Goal: Information Seeking & Learning: Learn about a topic

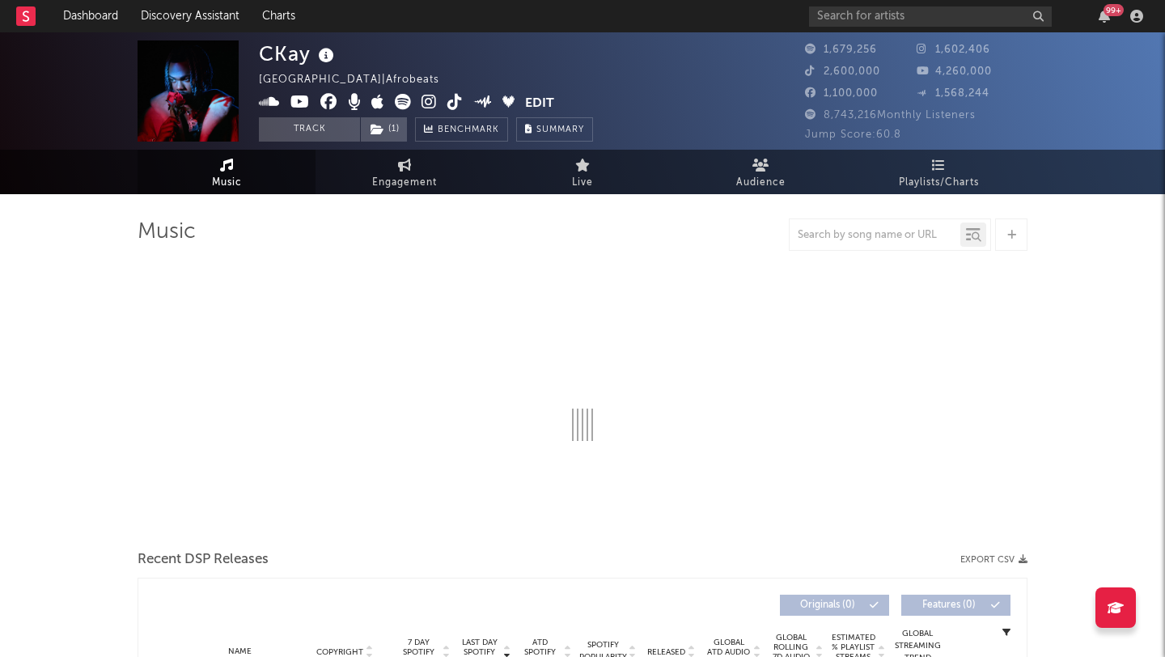
select select "6m"
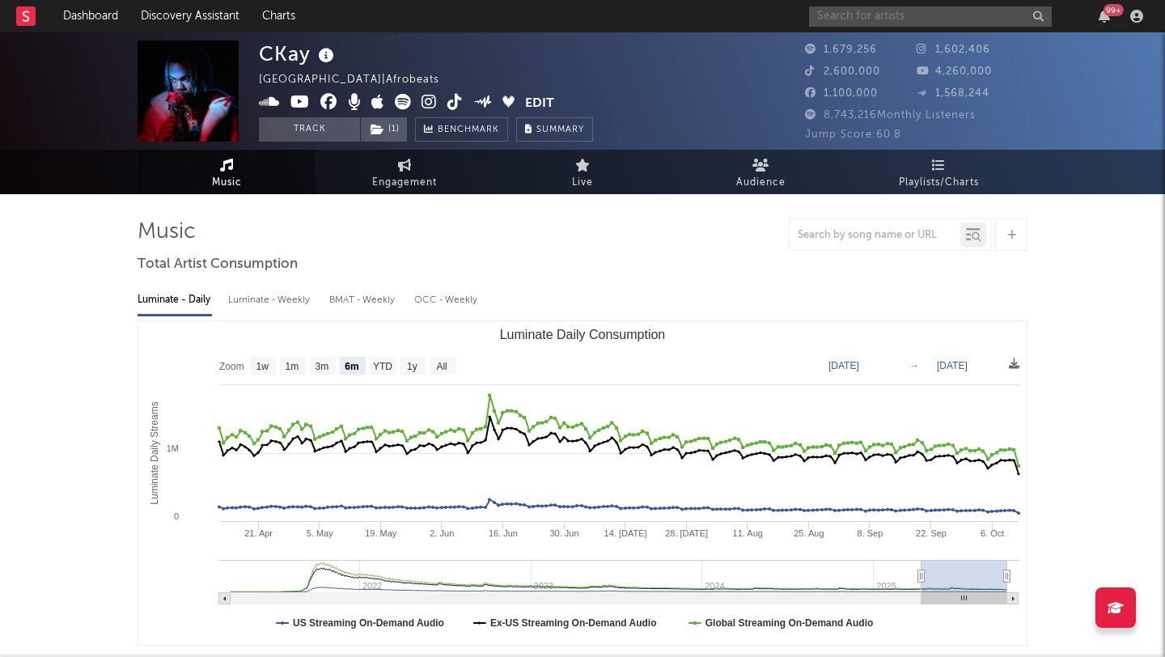
click at [855, 22] on input "text" at bounding box center [930, 16] width 243 height 20
click at [899, 19] on input "[PERSON_NAME]" at bounding box center [930, 16] width 243 height 20
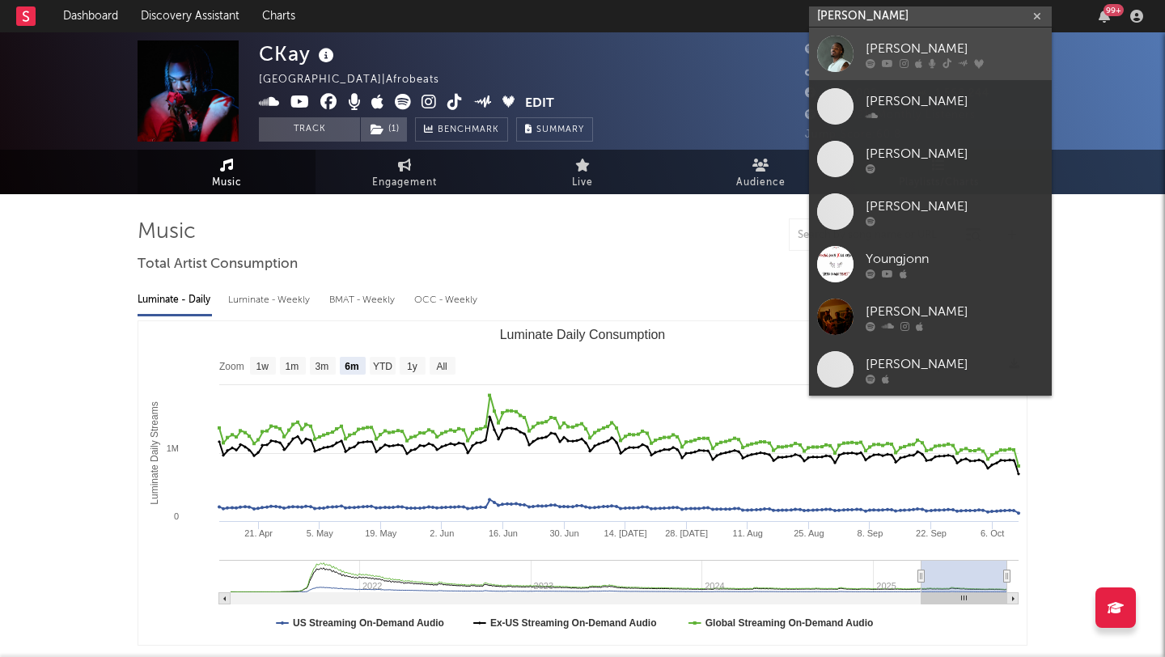
type input "[PERSON_NAME]"
click at [834, 58] on div at bounding box center [835, 54] width 36 height 36
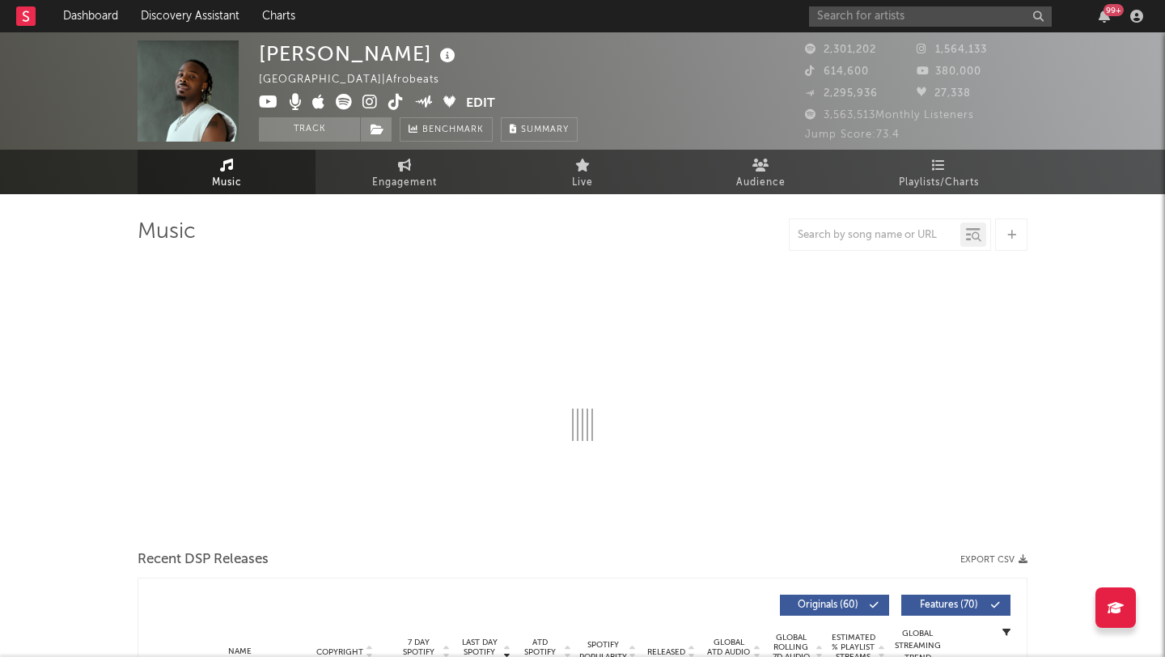
select select "6m"
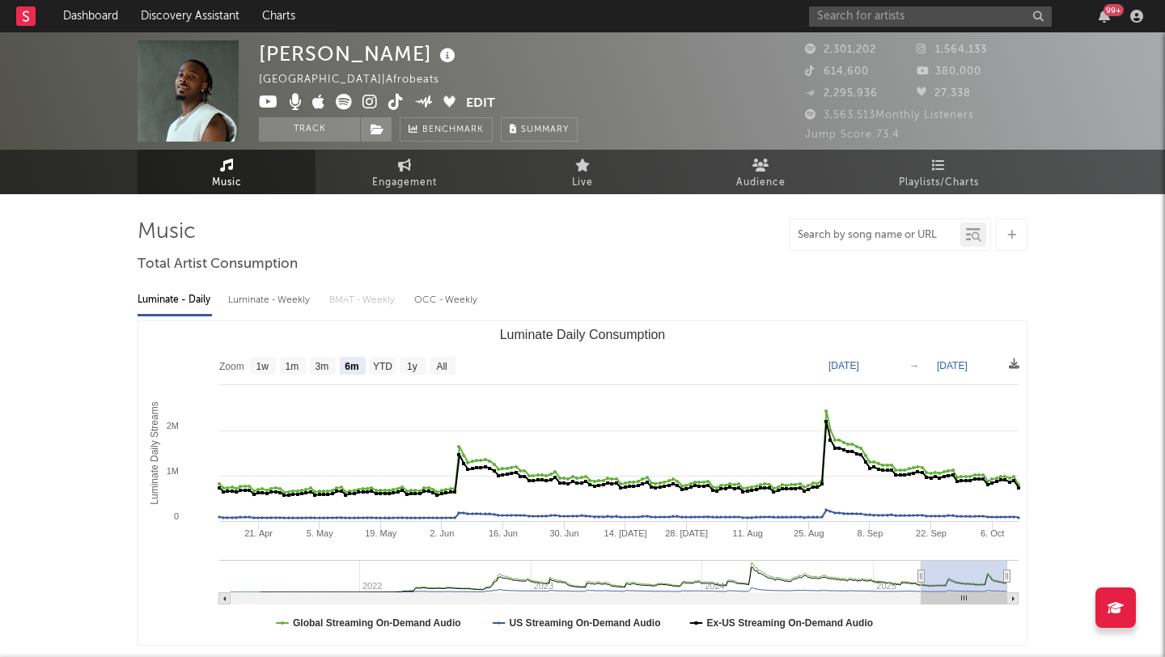
click at [832, 229] on input "text" at bounding box center [874, 235] width 171 height 13
type input "t"
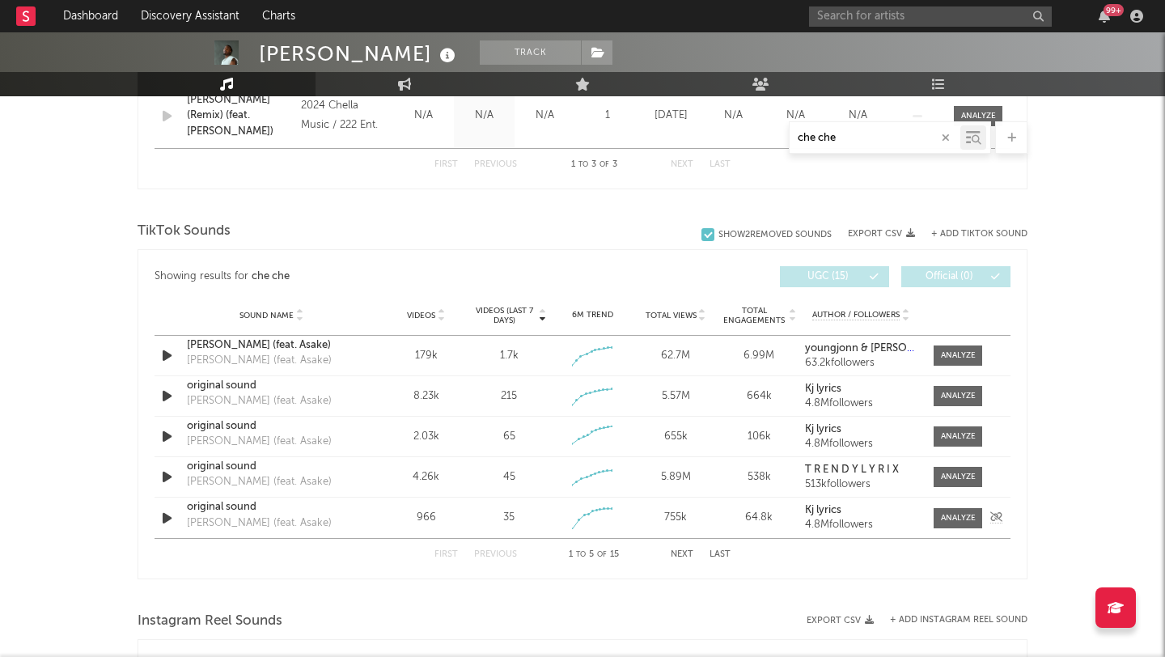
scroll to position [855, 0]
click at [687, 550] on button "Next" at bounding box center [682, 553] width 23 height 9
click at [687, 551] on button "Next" at bounding box center [682, 553] width 23 height 9
click at [444, 556] on button "First" at bounding box center [445, 553] width 23 height 9
click at [718, 552] on button "Last" at bounding box center [719, 553] width 21 height 9
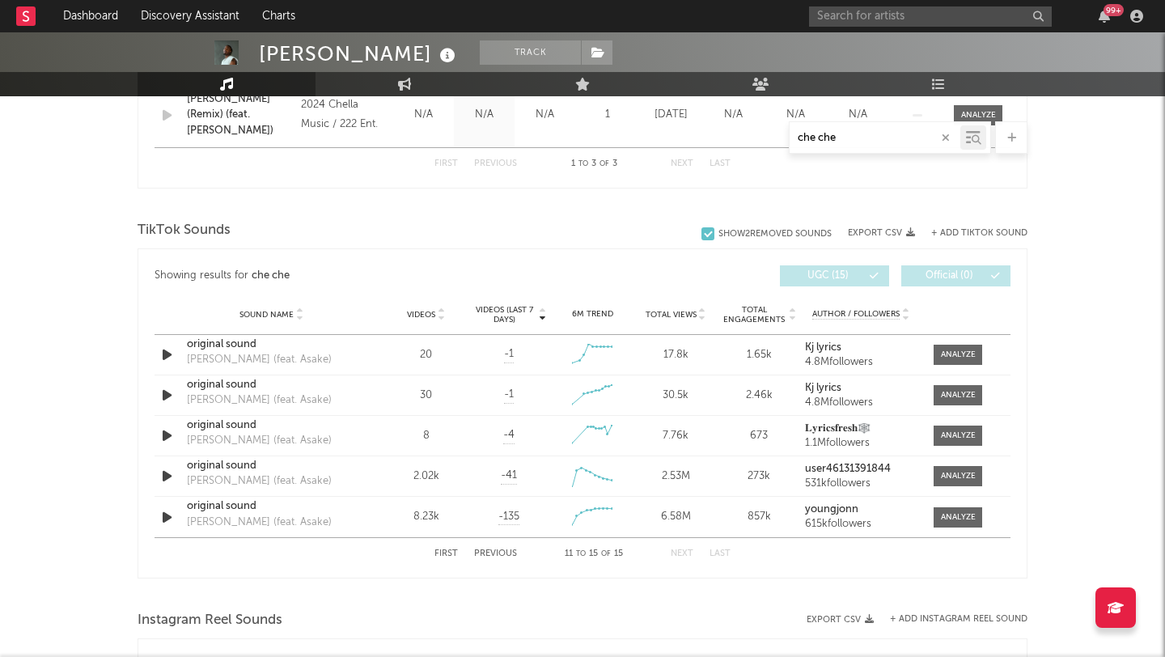
click at [445, 558] on div "First Previous 11 to 15 of 15 Next Last" at bounding box center [582, 554] width 296 height 32
click at [444, 553] on button "First" at bounding box center [445, 553] width 23 height 9
click at [689, 557] on button "Next" at bounding box center [682, 553] width 23 height 9
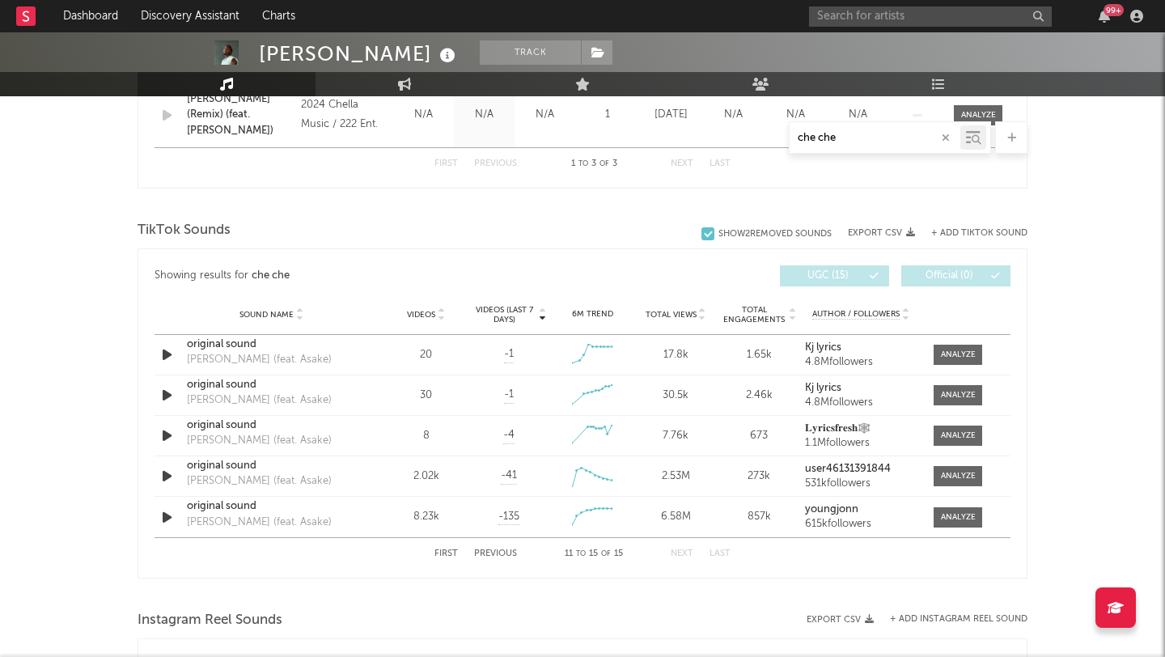
click at [689, 557] on button "Next" at bounding box center [682, 553] width 23 height 9
click at [497, 554] on button "Previous" at bounding box center [495, 553] width 43 height 9
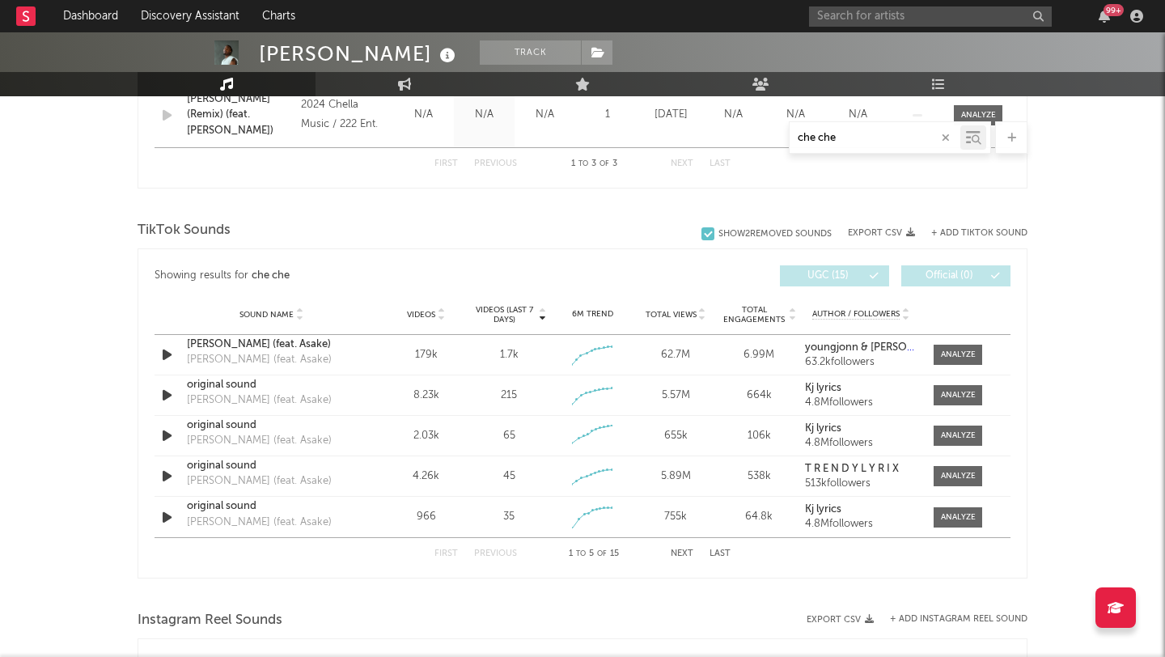
click at [679, 556] on button "Next" at bounding box center [682, 553] width 23 height 9
click at [447, 552] on button "First" at bounding box center [445, 553] width 23 height 9
drag, startPoint x: 620, startPoint y: 555, endPoint x: 553, endPoint y: 557, distance: 67.2
click at [553, 557] on div "1 to 5 of 15" at bounding box center [593, 553] width 89 height 19
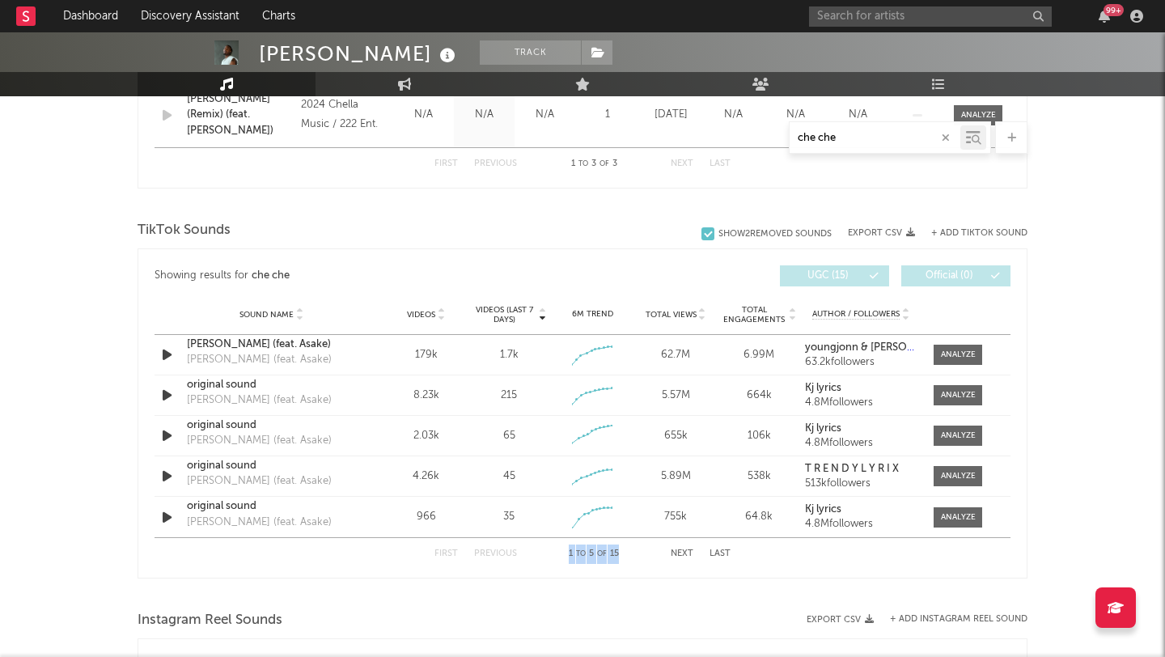
click at [576, 553] on span "to" at bounding box center [581, 553] width 10 height 7
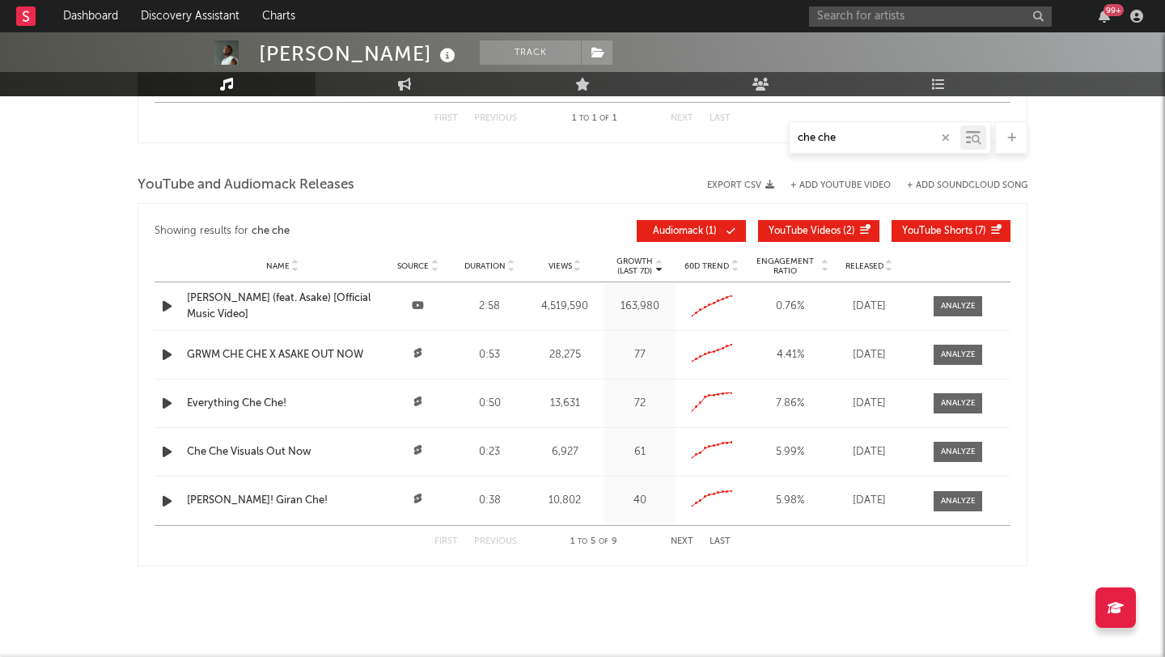
scroll to position [1520, 0]
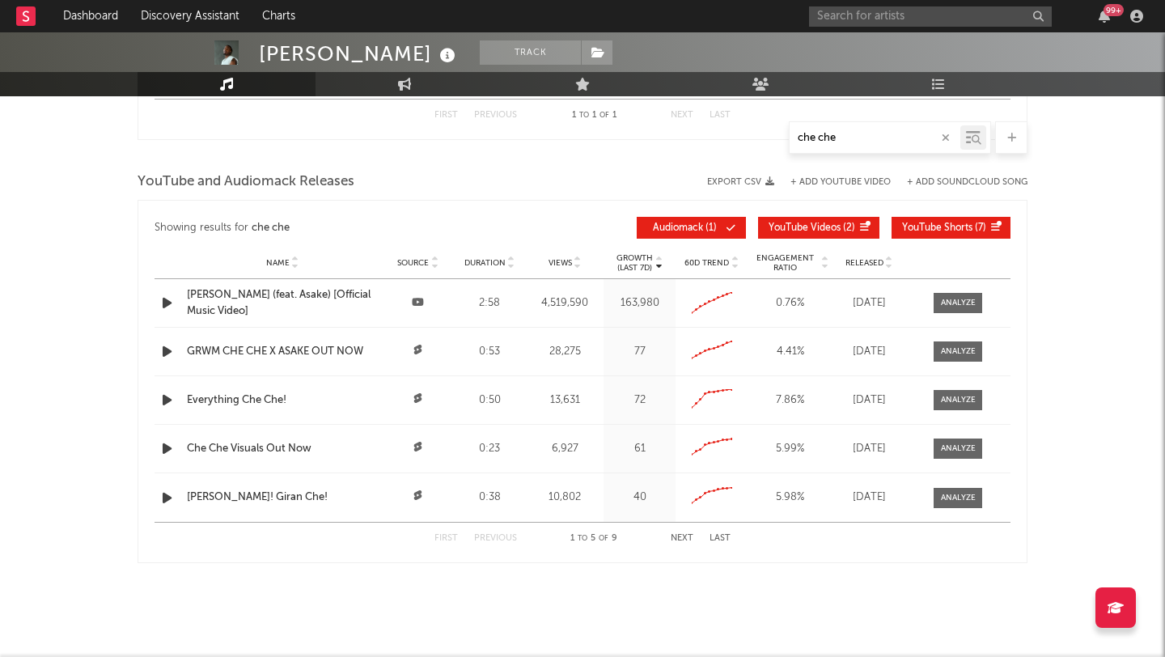
click at [153, 180] on span "YouTube and Audiomack Releases" at bounding box center [246, 181] width 217 height 19
click at [185, 177] on span "YouTube and Audiomack Releases" at bounding box center [246, 181] width 217 height 19
click at [204, 178] on span "YouTube and Audiomack Releases" at bounding box center [246, 181] width 217 height 19
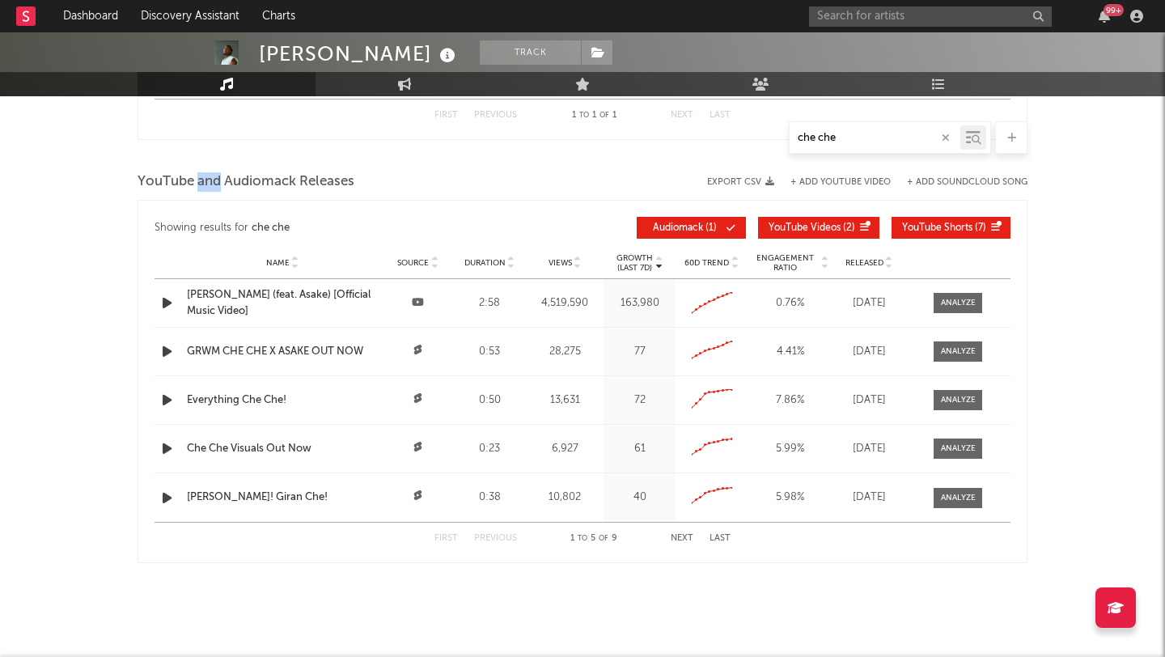
click at [204, 178] on span "YouTube and Audiomack Releases" at bounding box center [246, 181] width 217 height 19
click at [270, 184] on span "YouTube and Audiomack Releases" at bounding box center [246, 181] width 217 height 19
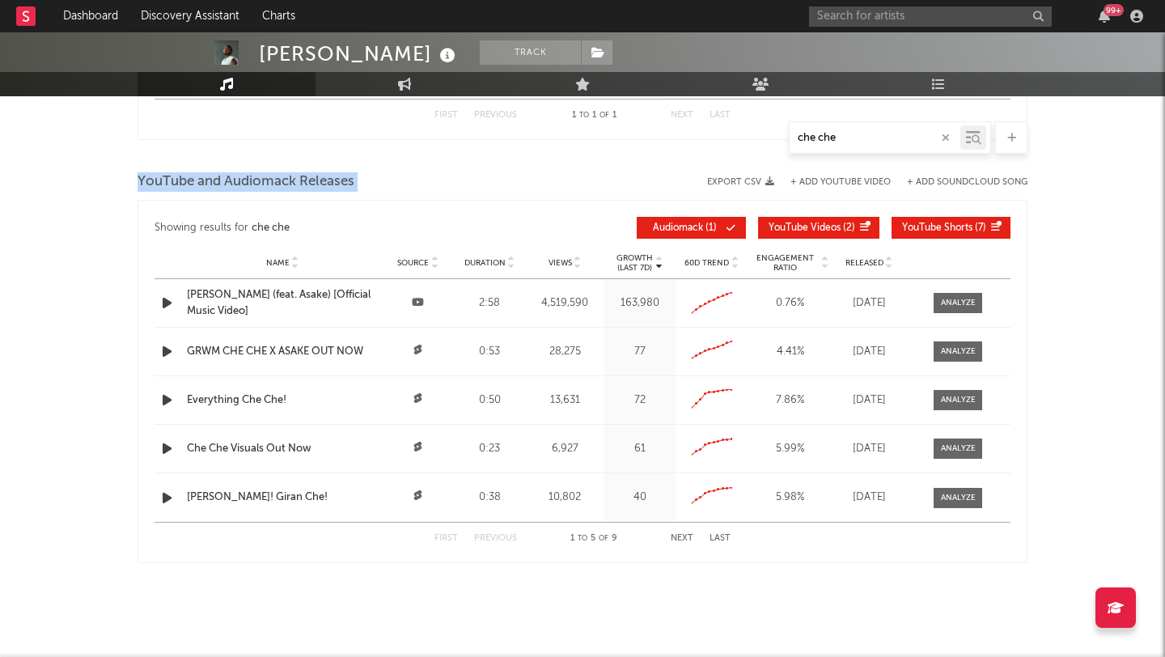
click at [320, 181] on span "YouTube and Audiomack Releases" at bounding box center [246, 181] width 217 height 19
drag, startPoint x: 365, startPoint y: 177, endPoint x: 111, endPoint y: 177, distance: 254.0
click at [161, 177] on span "YouTube and Audiomack Releases" at bounding box center [246, 181] width 217 height 19
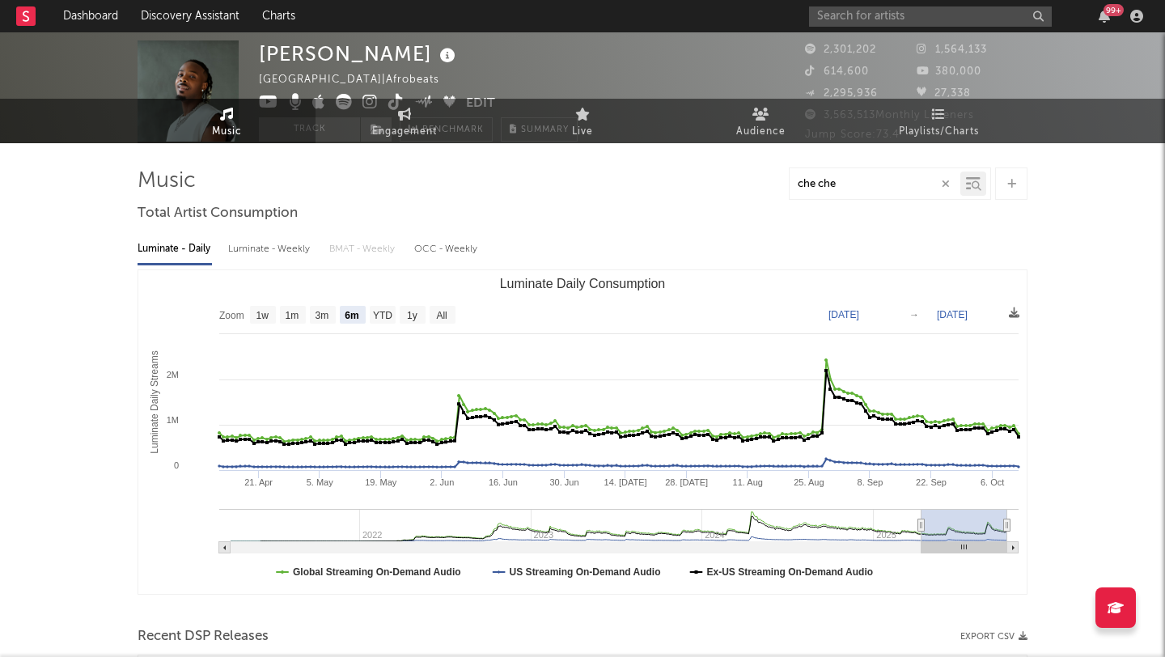
scroll to position [149, 0]
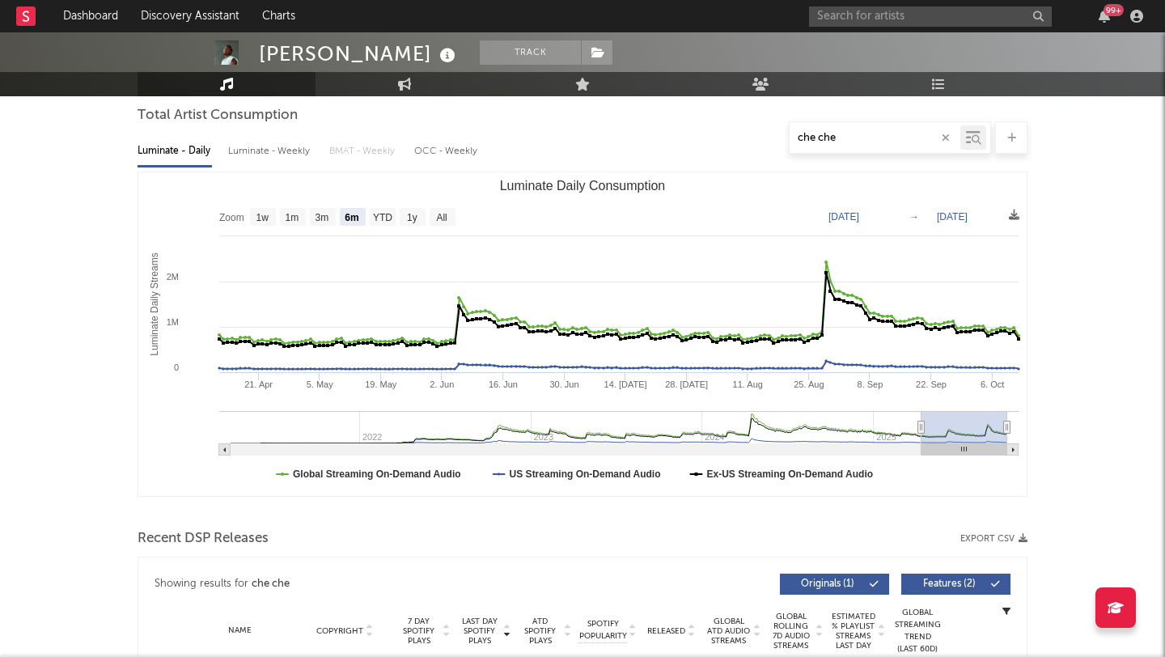
click at [810, 135] on input "che che" at bounding box center [874, 138] width 171 height 13
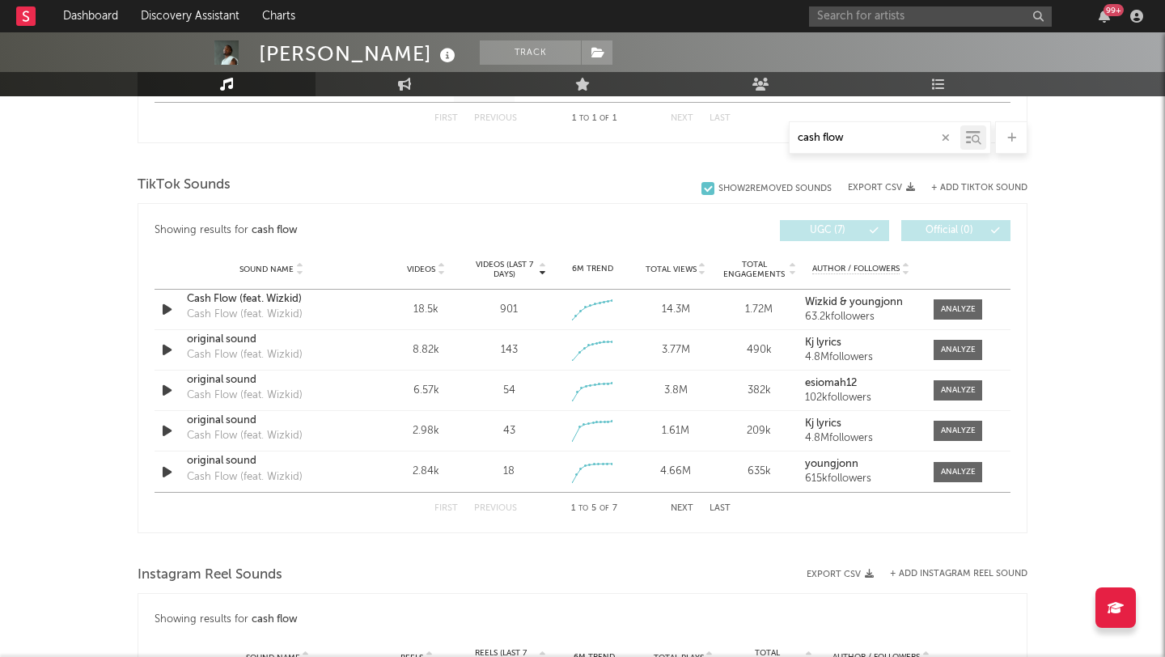
scroll to position [772, 0]
type input "cash flow"
click at [849, 314] on div "63.2k followers" at bounding box center [861, 315] width 112 height 11
click at [218, 294] on div "Cash Flow (feat. Wizkid)" at bounding box center [271, 298] width 169 height 16
